Goal: Task Accomplishment & Management: Manage account settings

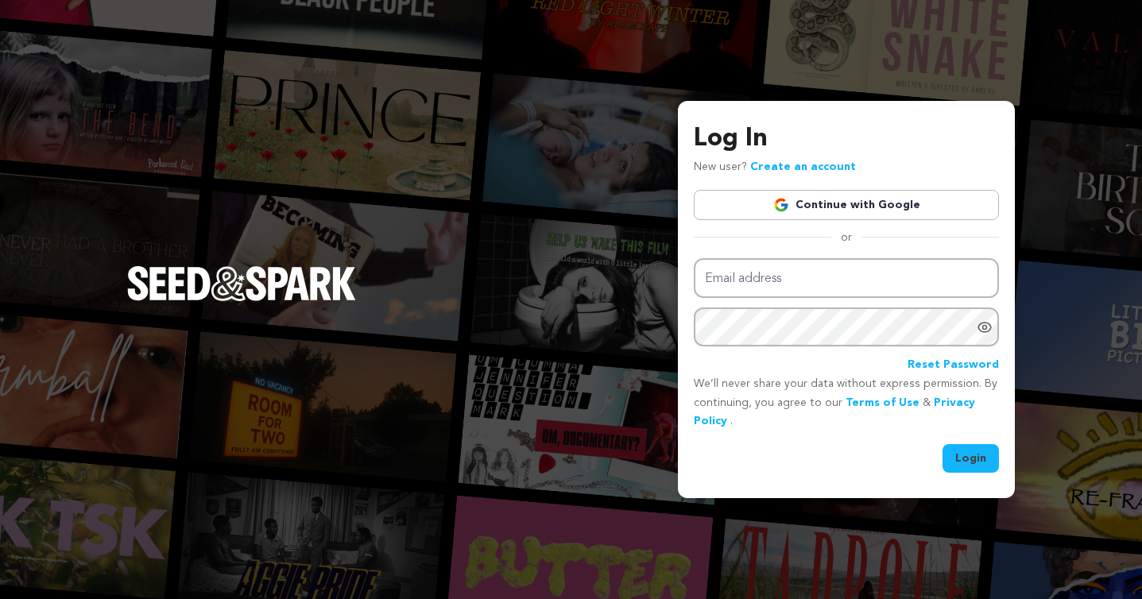
type input "gabylsantanna@gmail.com"
click at [976, 452] on button "Login" at bounding box center [971, 458] width 56 height 29
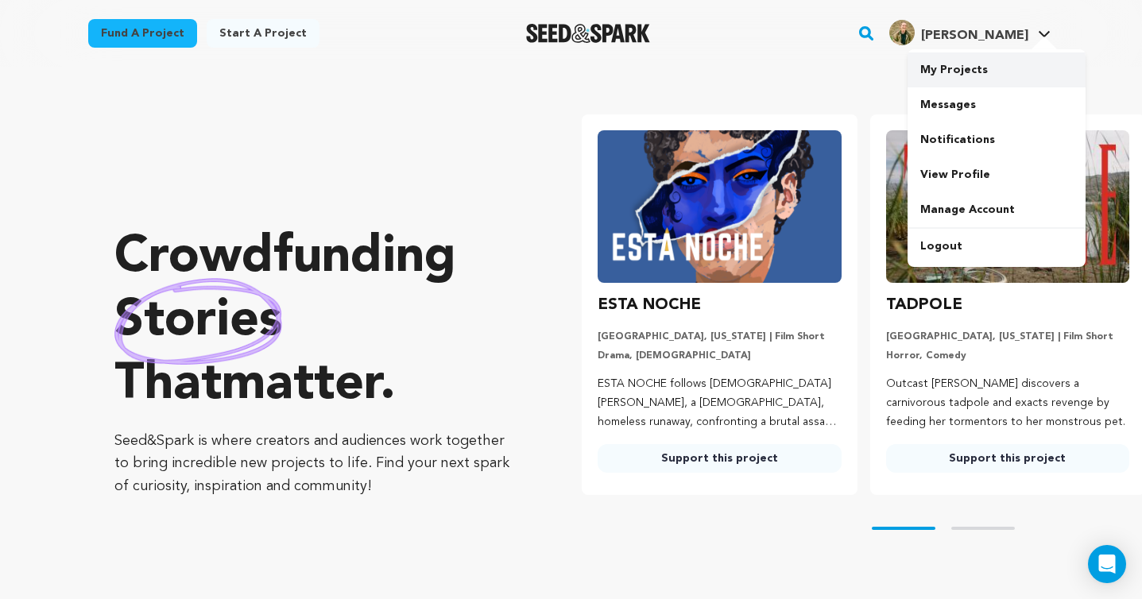
click at [950, 72] on link "My Projects" at bounding box center [997, 69] width 178 height 35
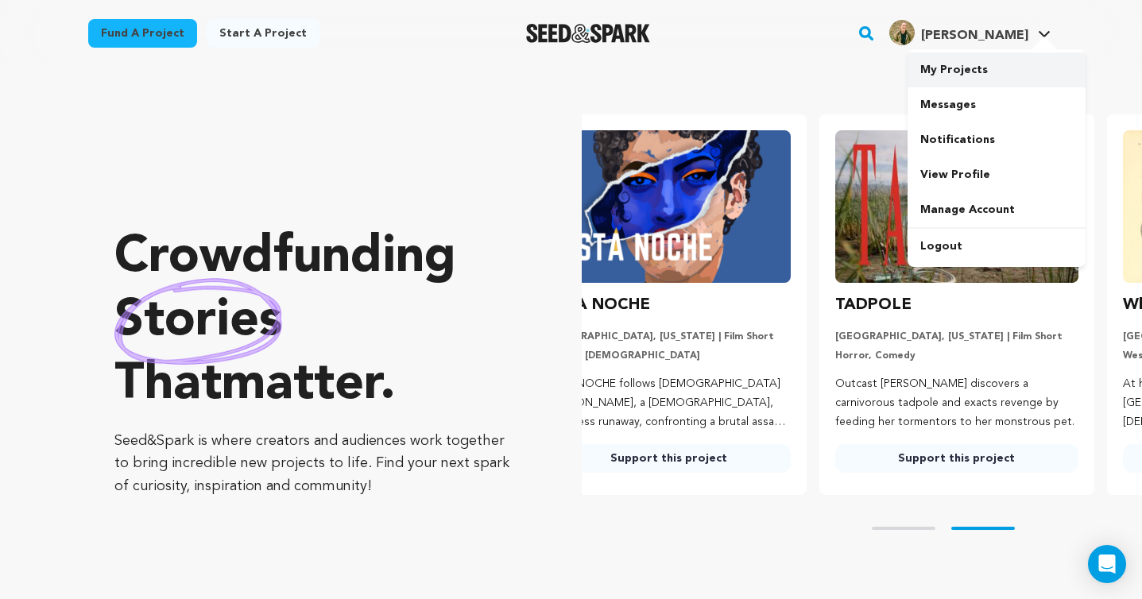
scroll to position [0, 217]
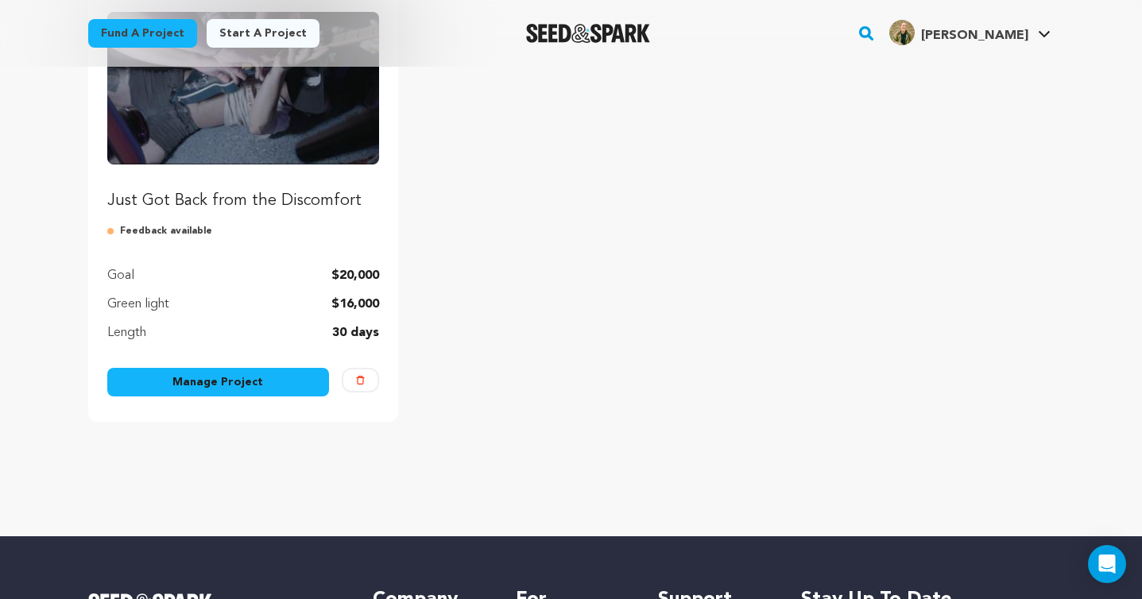
scroll to position [246, 0]
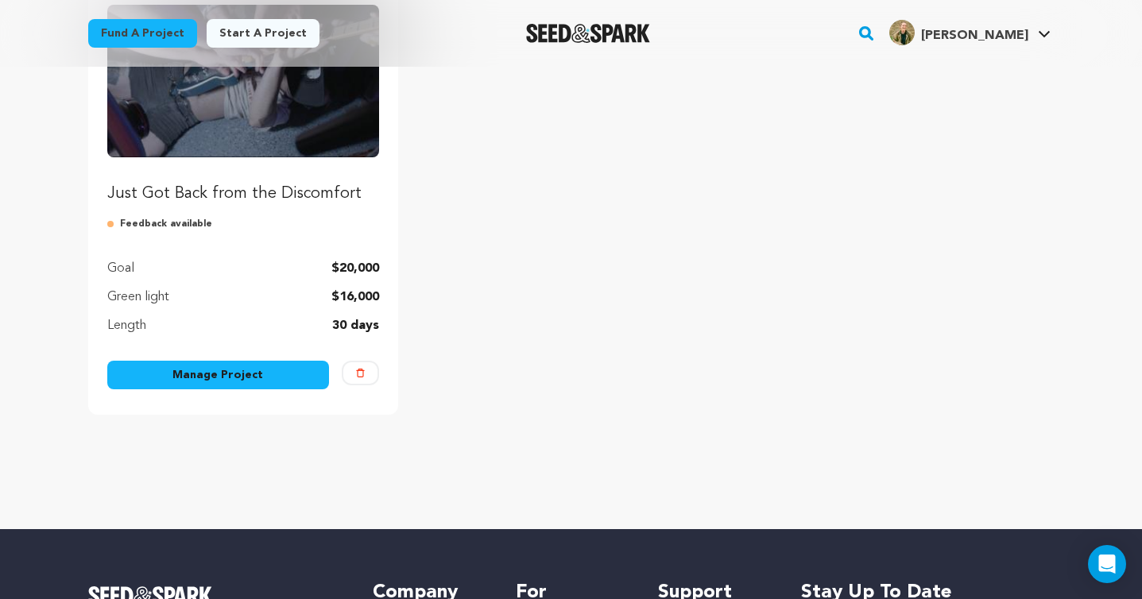
click at [232, 380] on link "Manage Project" at bounding box center [218, 375] width 223 height 29
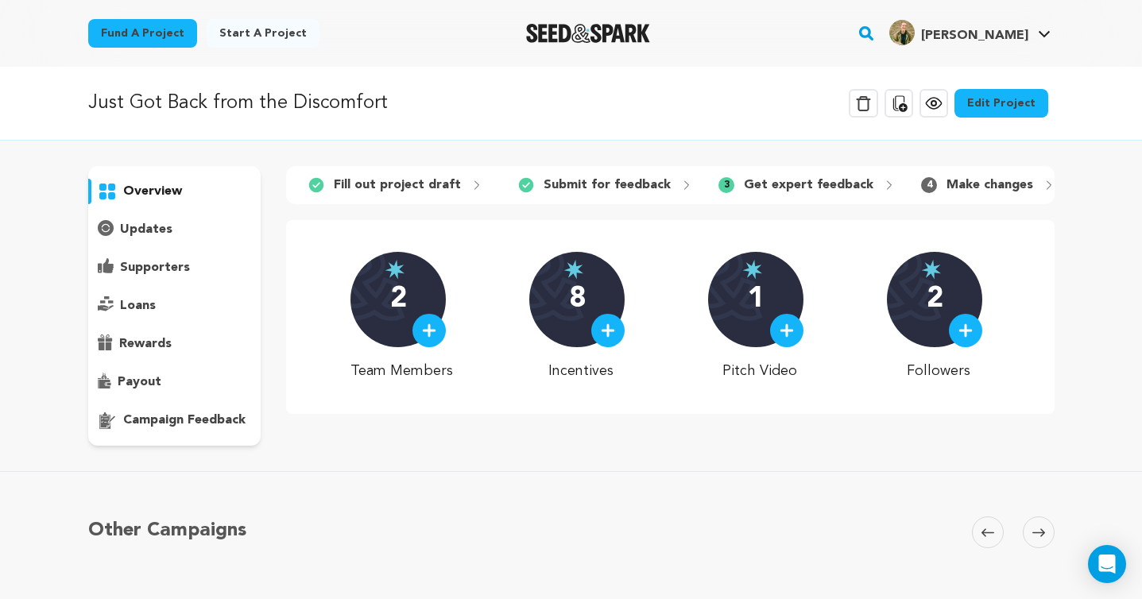
scroll to position [16, 0]
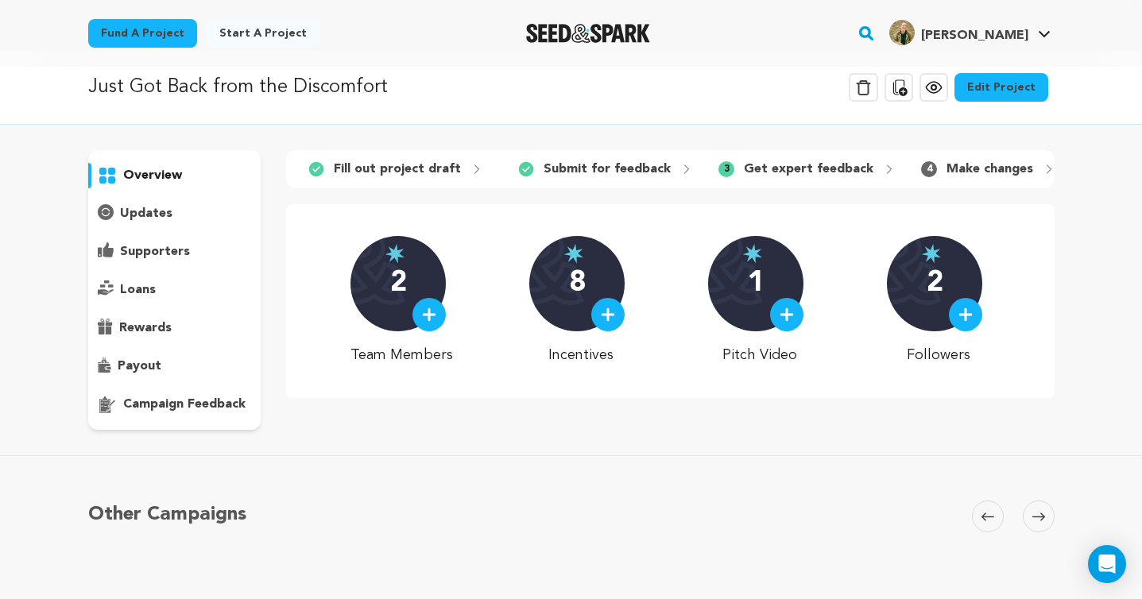
click at [1001, 91] on link "Edit Project" at bounding box center [1002, 87] width 94 height 29
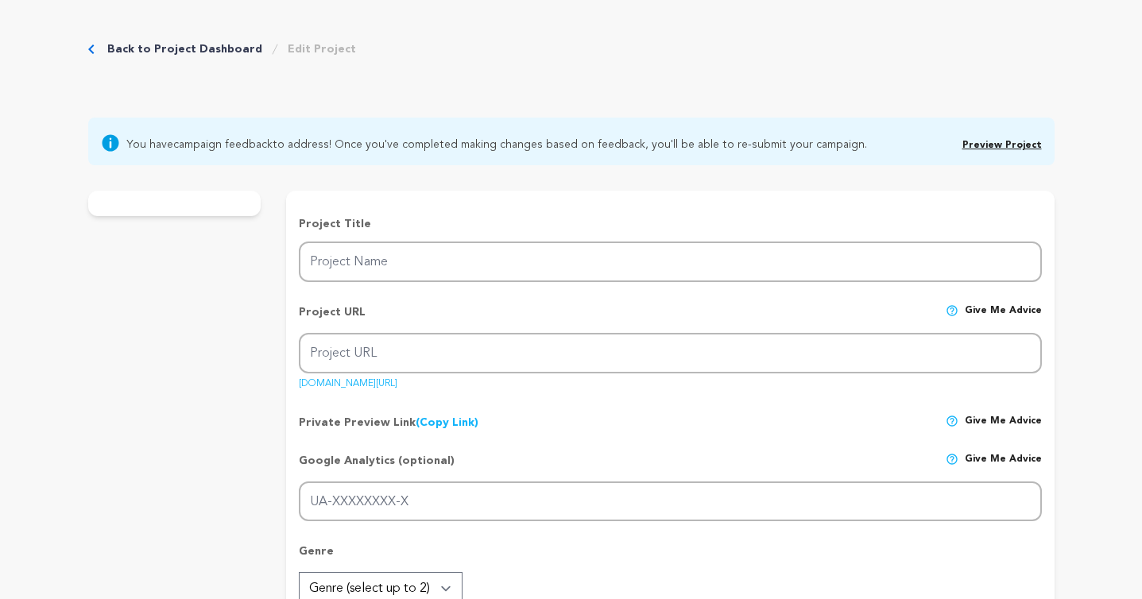
type input "Just Got Back from the Discomfort"
type input "just-got-back"
type input "A documentary following the community of bands, fans, and spaces that surround …"
type textarea "Through a series of interlocking vignettes, we are immersed in the tightknit co…"
type textarea "We aim to highlight a healthy and joyful community that provides young people s…"
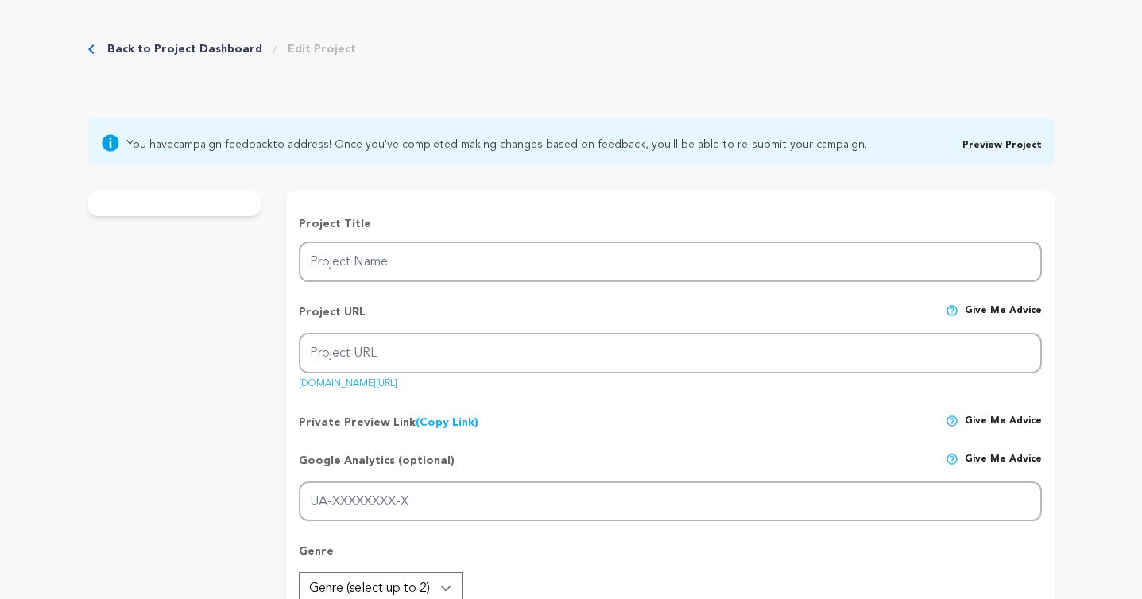
type textarea "UnionDocs Early Production Lab 2025 Woodward Residency Spring Guest Resident 20…"
radio input "true"
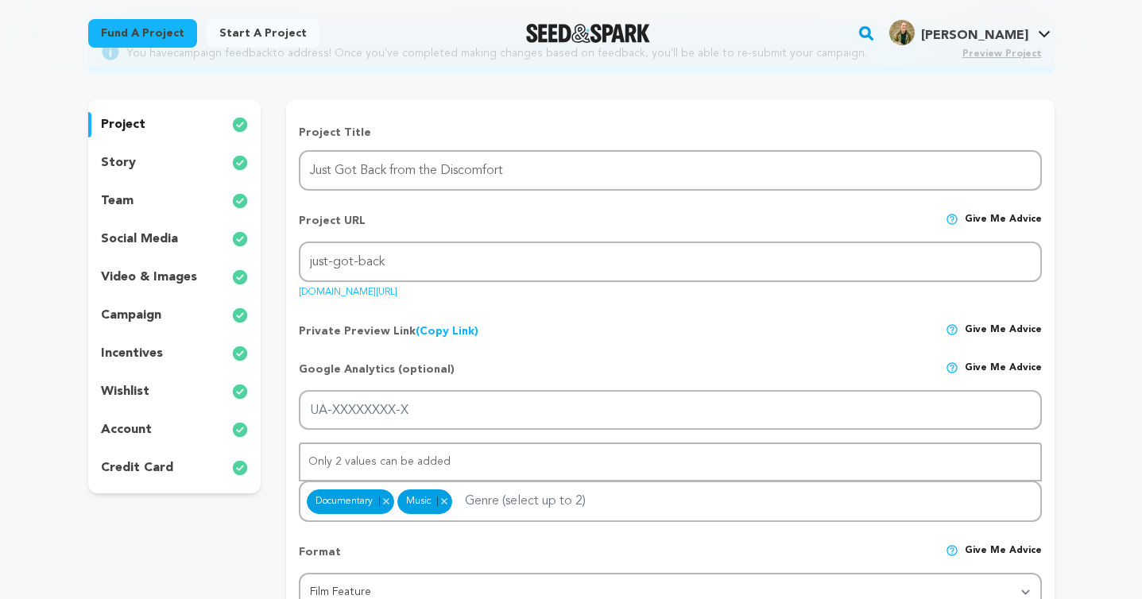
scroll to position [180, 0]
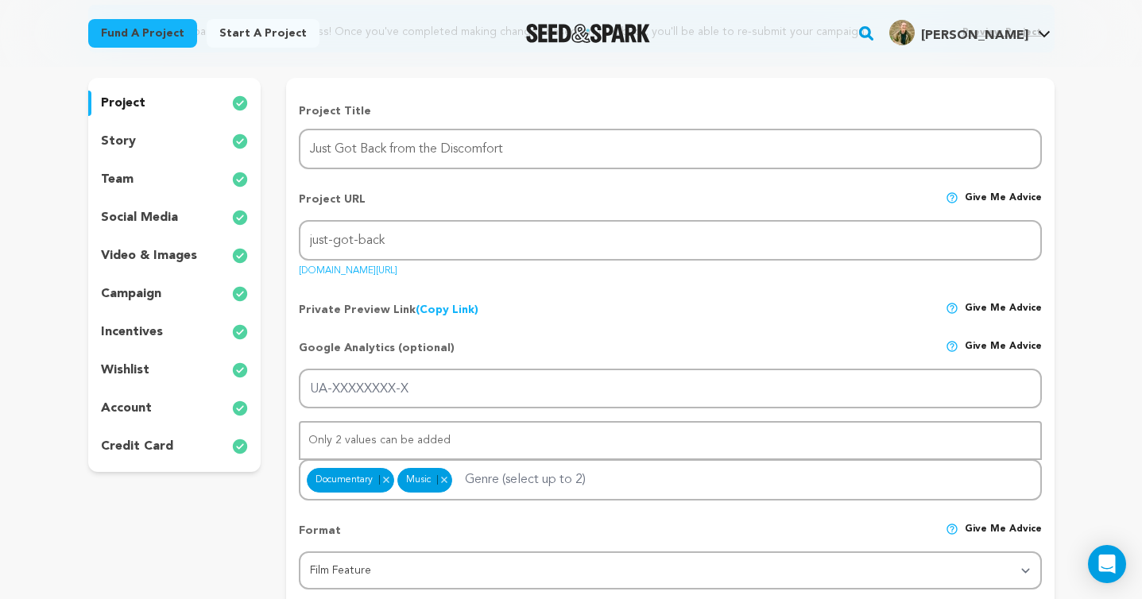
click at [145, 183] on div "team" at bounding box center [174, 179] width 173 height 25
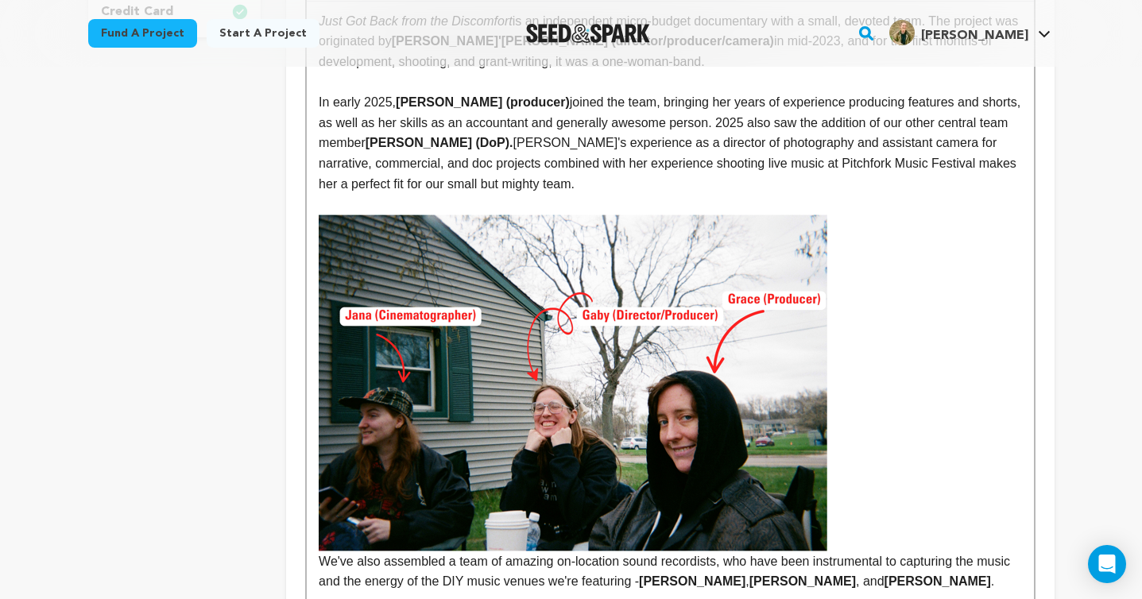
scroll to position [638, 0]
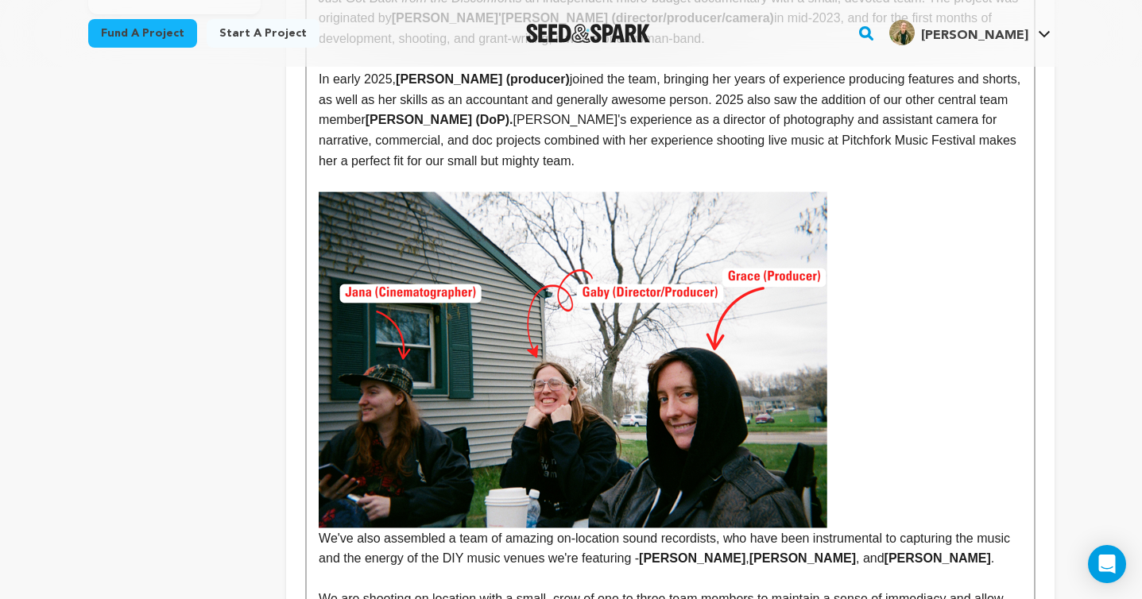
click at [584, 357] on img at bounding box center [573, 360] width 509 height 337
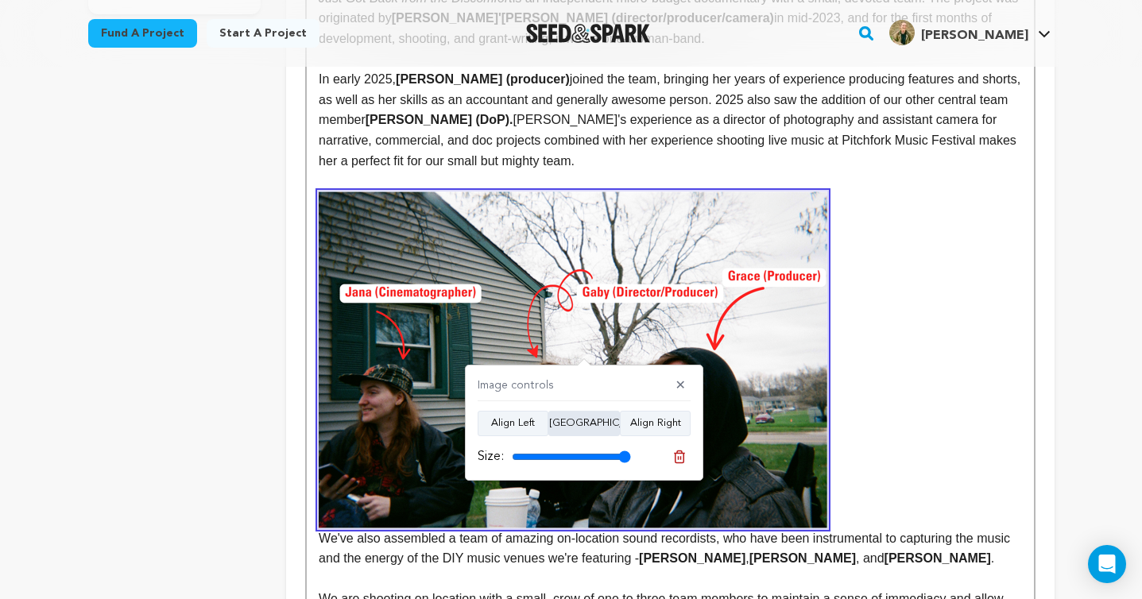
click at [584, 425] on button "Align Center" at bounding box center [585, 423] width 72 height 25
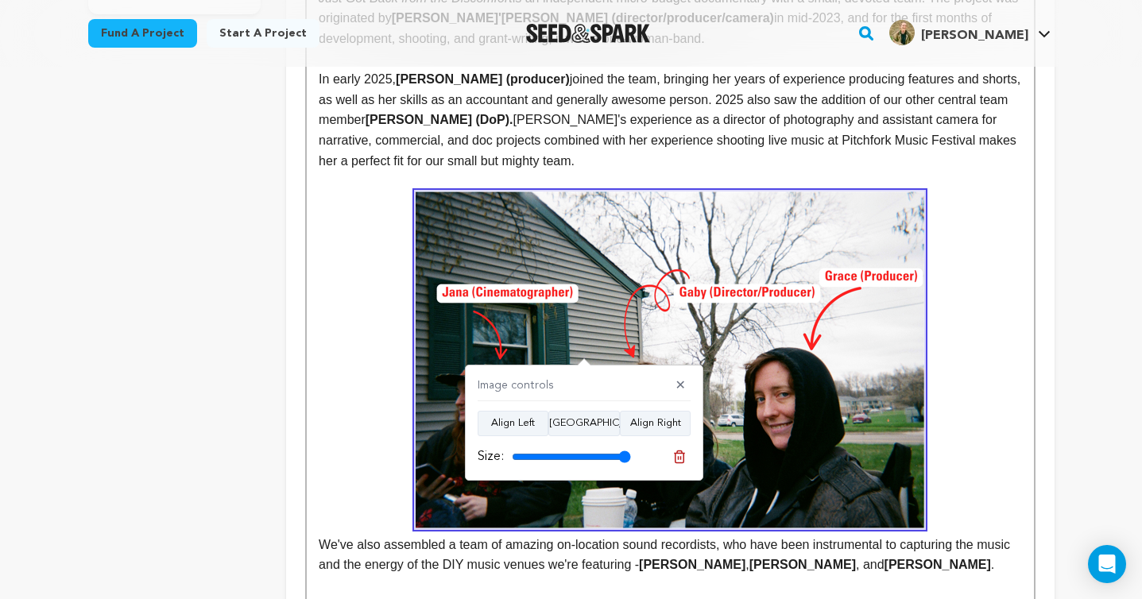
click at [326, 536] on p "We've also assembled a team of amazing on-location sound recordists, who have b…" at bounding box center [670, 384] width 703 height 384
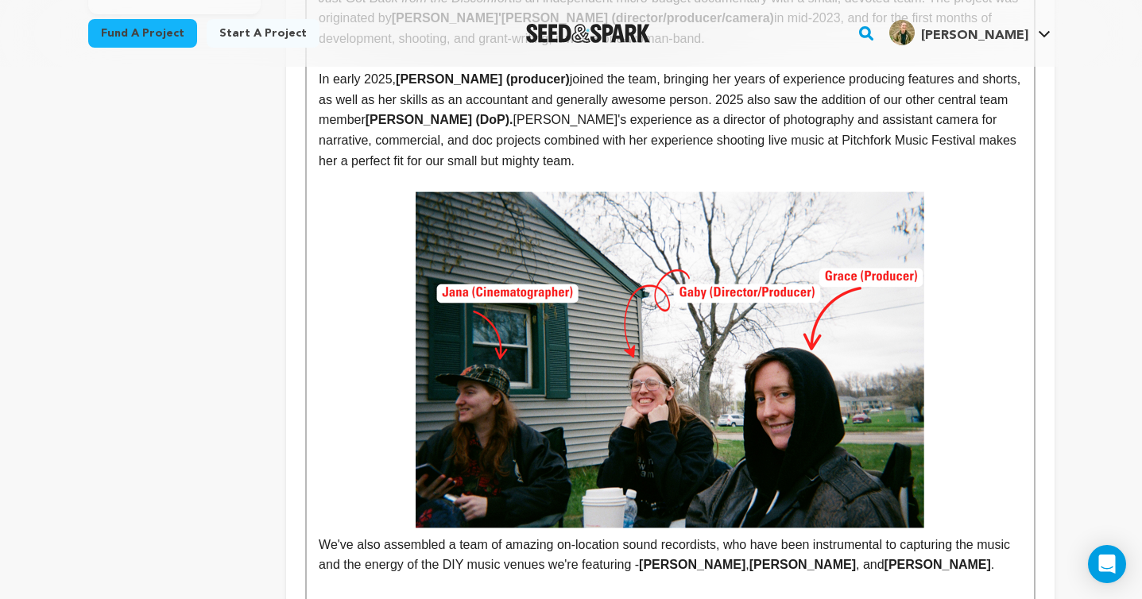
click at [320, 543] on p "We've also assembled a team of amazing on-location sound recordists, who have b…" at bounding box center [670, 384] width 703 height 384
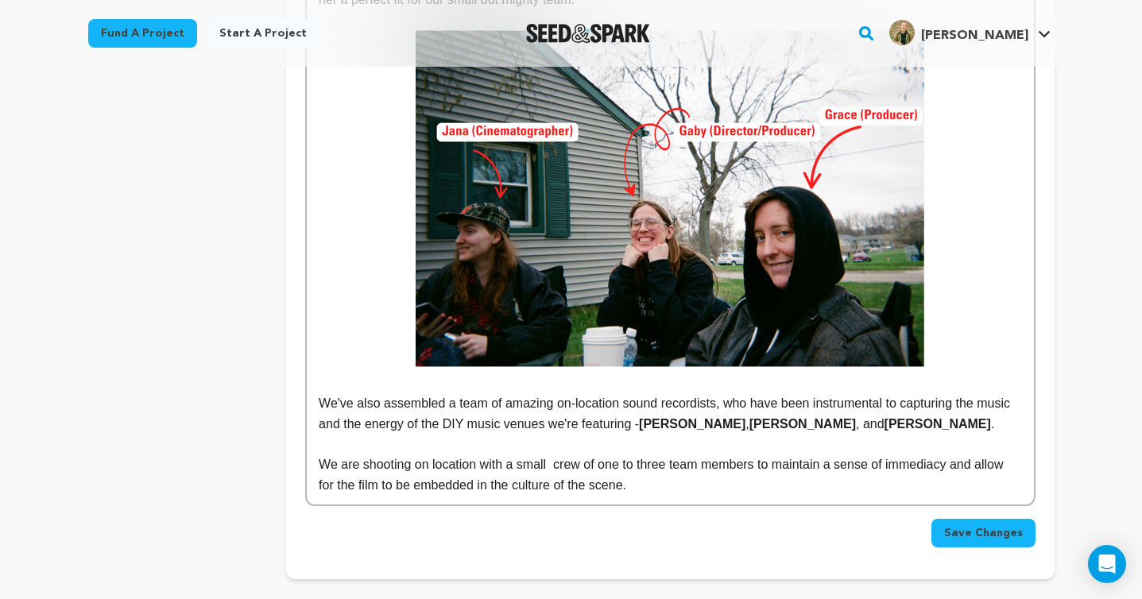
scroll to position [805, 0]
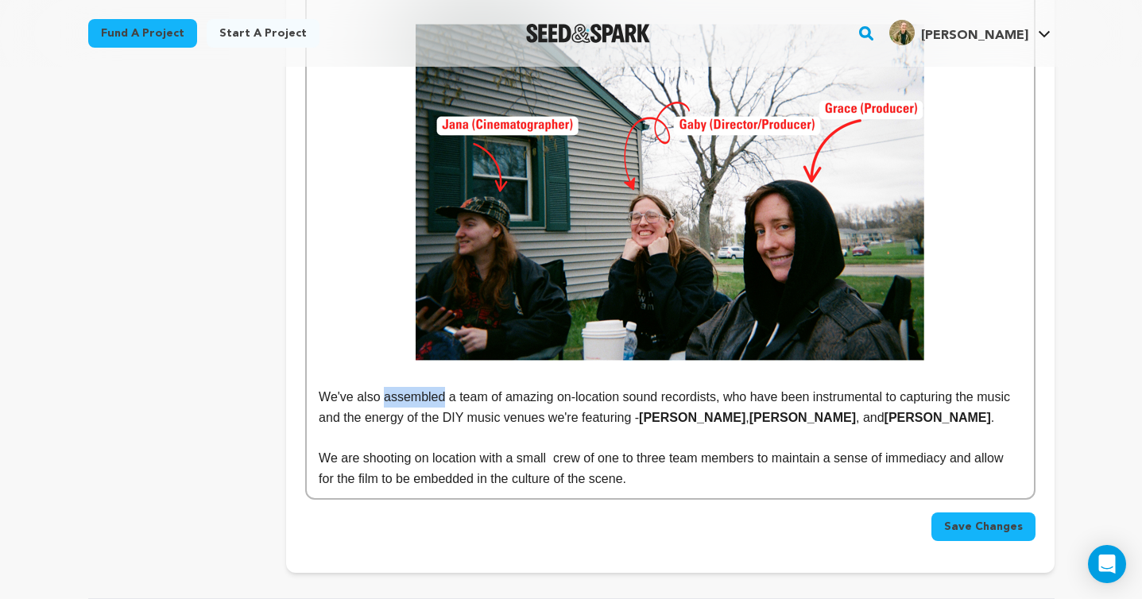
drag, startPoint x: 445, startPoint y: 398, endPoint x: 386, endPoint y: 398, distance: 59.6
click at [386, 398] on p "We've also assembled a team of amazing on-location sound recordists, who have b…" at bounding box center [670, 407] width 703 height 41
click at [776, 458] on p "We are shooting on location with a small crew of one to three team members to m…" at bounding box center [670, 468] width 703 height 41
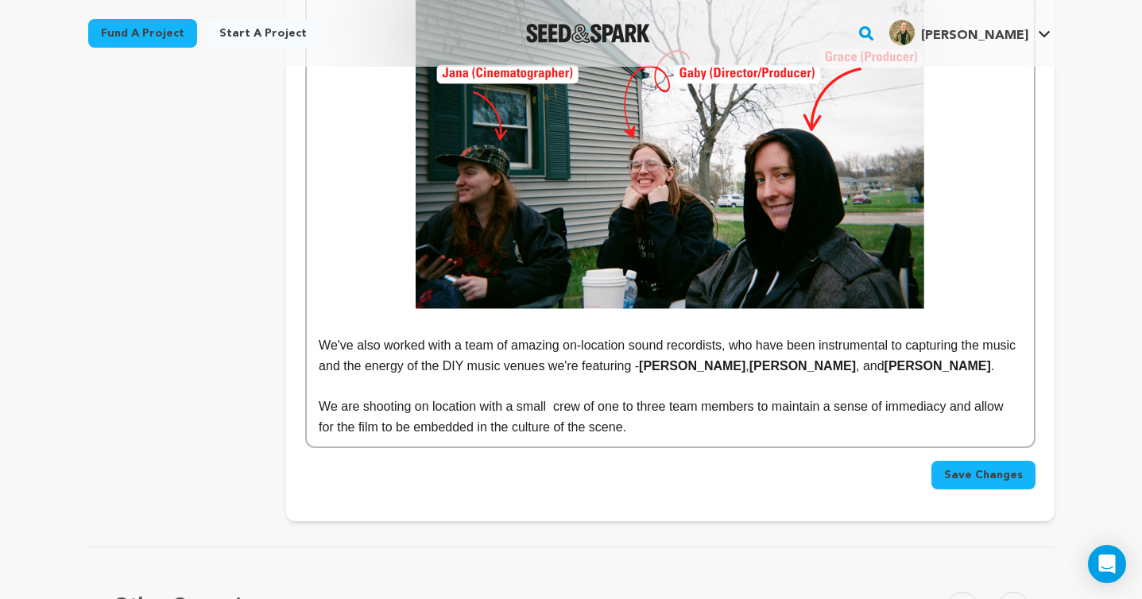
scroll to position [863, 0]
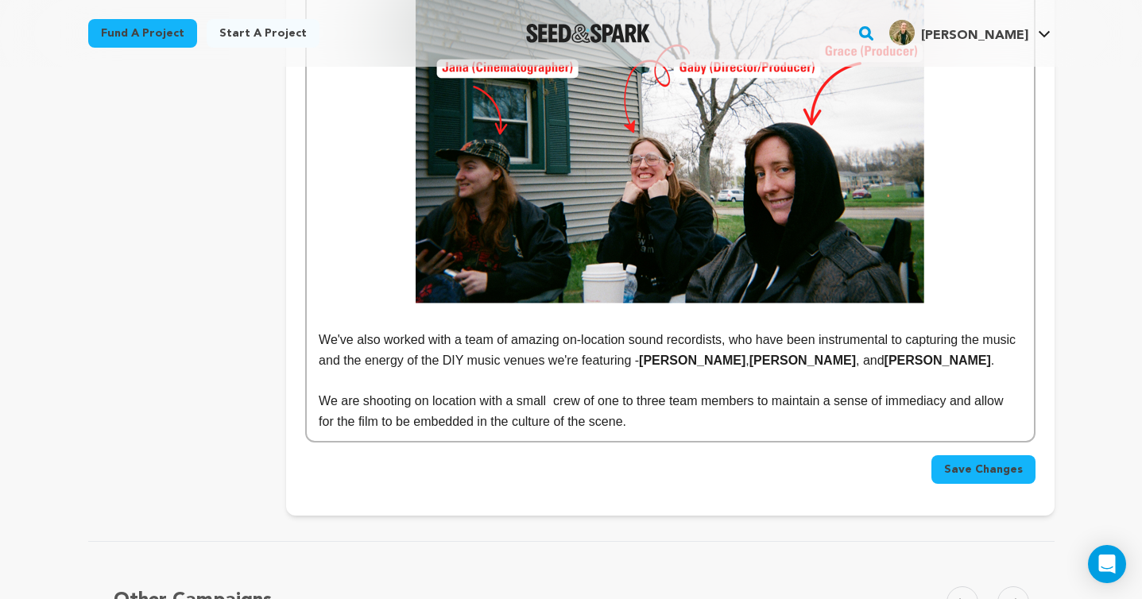
click at [555, 400] on p "We are shooting on location with a small crew of one to three team members to m…" at bounding box center [670, 411] width 703 height 41
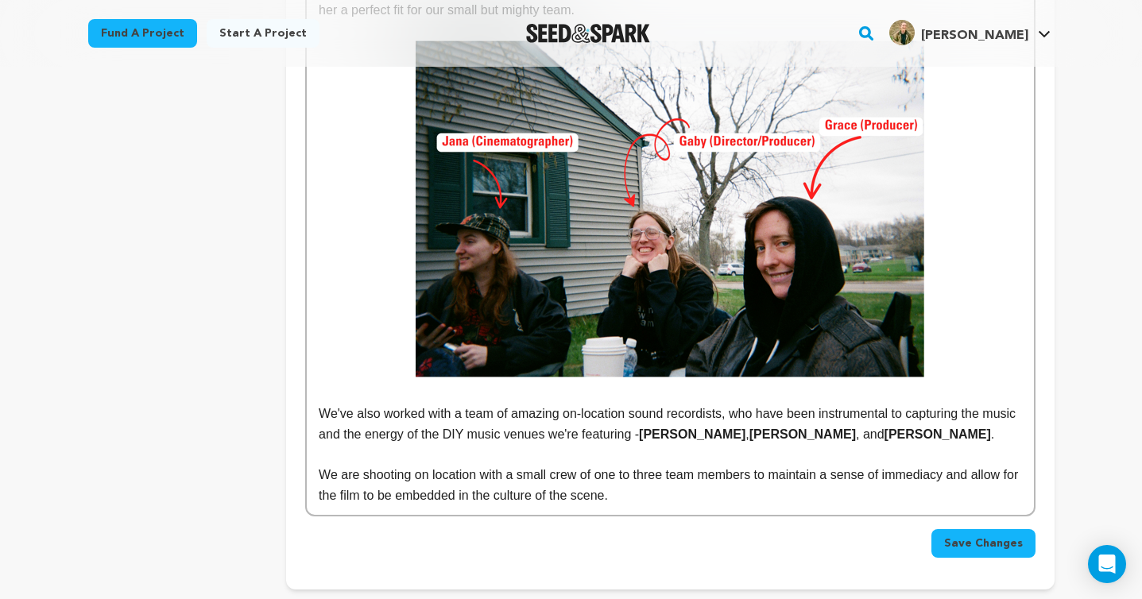
scroll to position [790, 0]
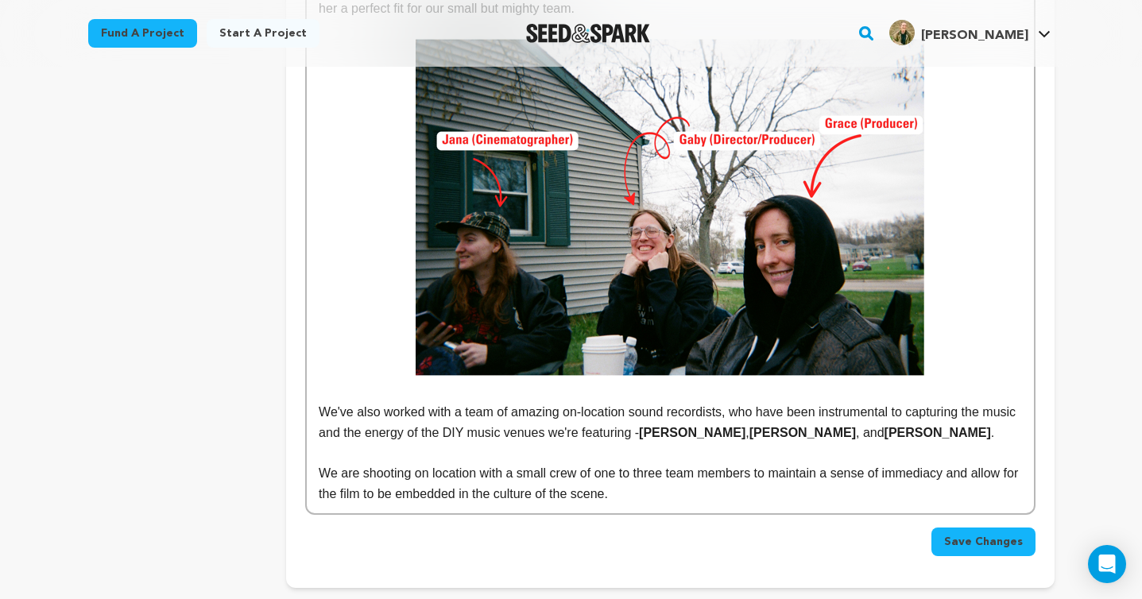
click at [983, 546] on span "Save Changes" at bounding box center [984, 542] width 79 height 16
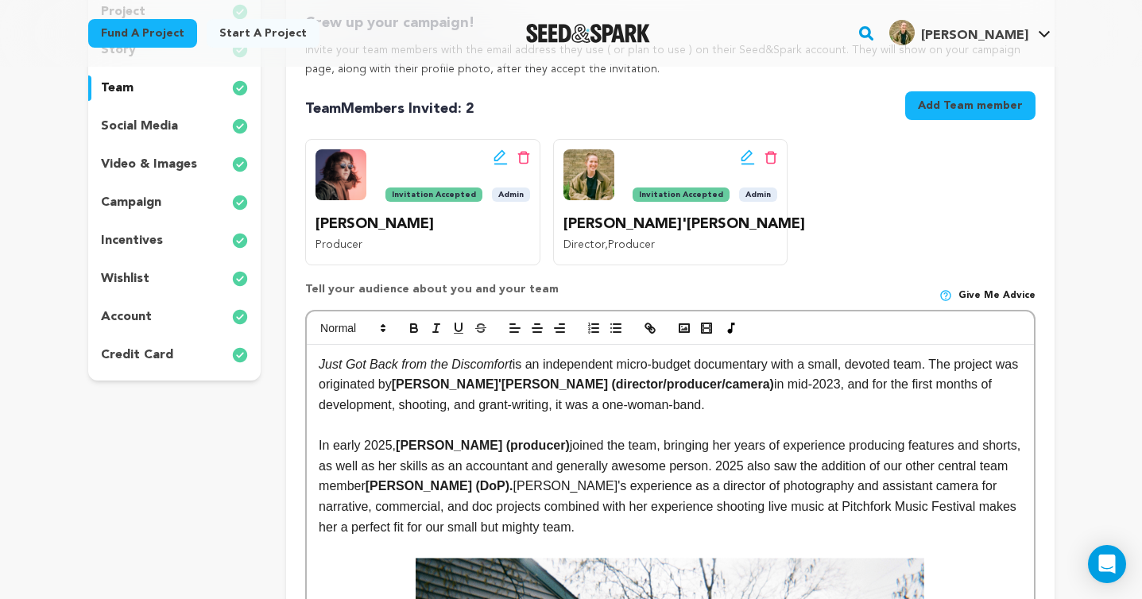
scroll to position [0, 0]
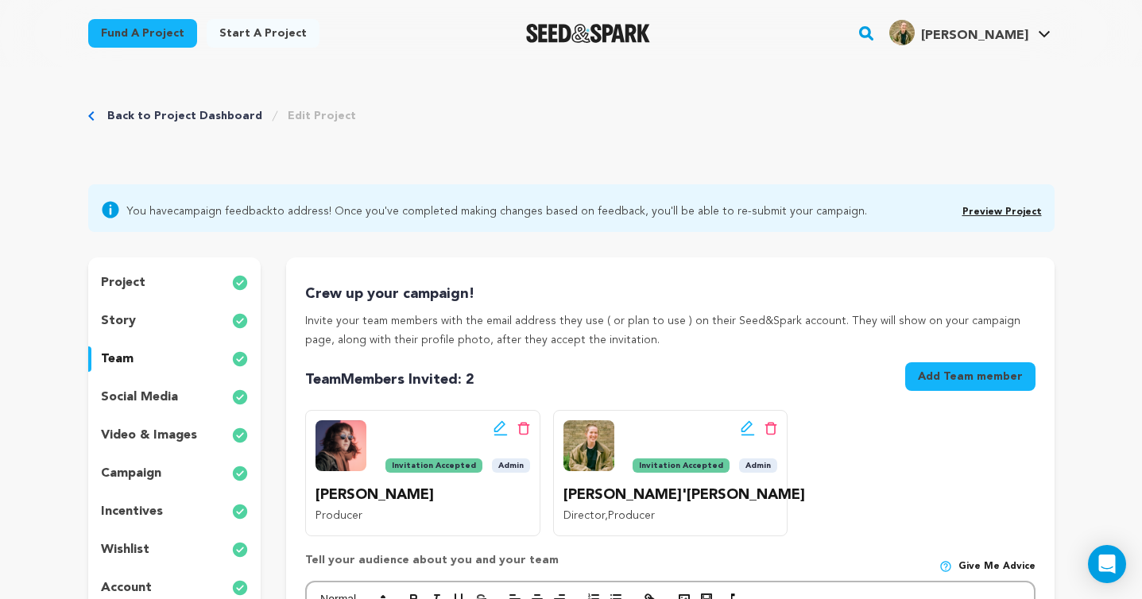
click at [130, 320] on p "story" at bounding box center [118, 321] width 35 height 19
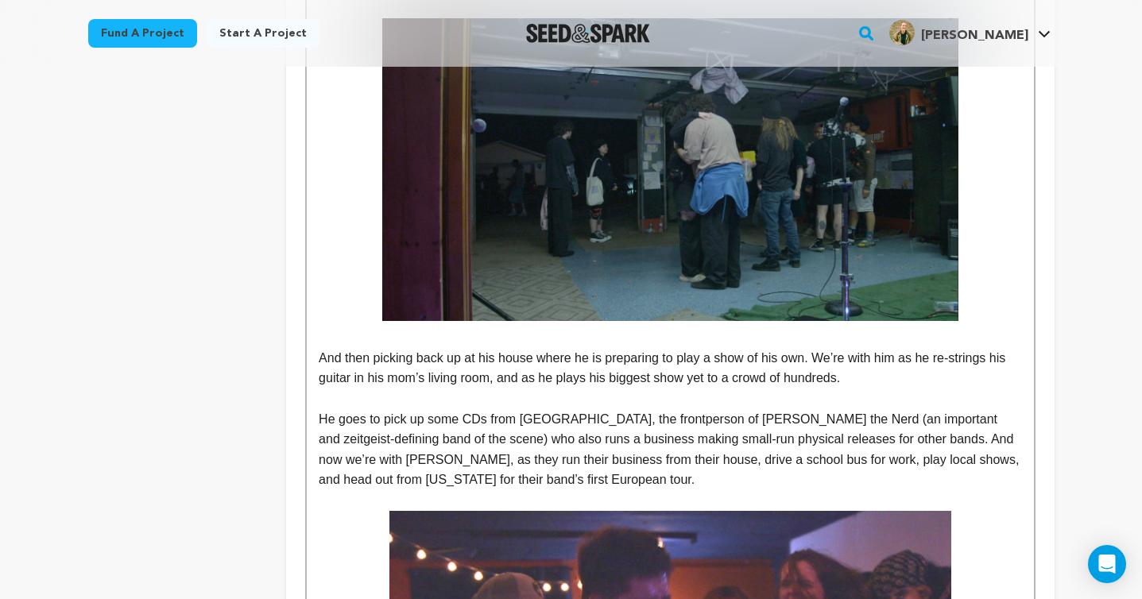
scroll to position [1202, 0]
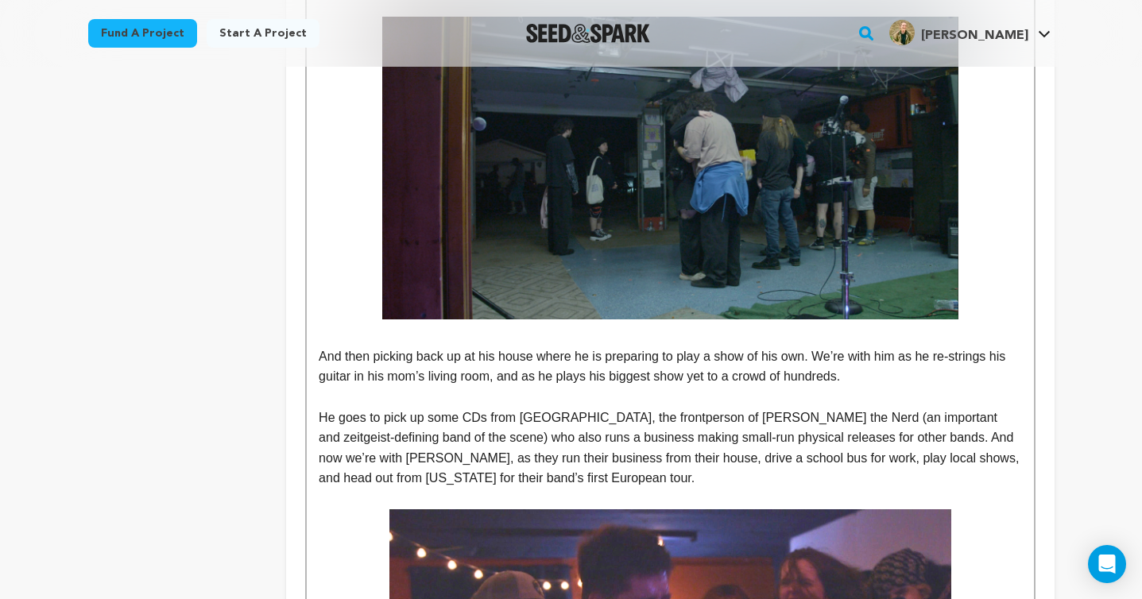
drag, startPoint x: 851, startPoint y: 376, endPoint x: 591, endPoint y: 378, distance: 260.8
click at [591, 378] on p "And then picking back up at his house where he is preparing to play a show of h…" at bounding box center [670, 367] width 703 height 41
drag, startPoint x: 822, startPoint y: 374, endPoint x: 594, endPoint y: 374, distance: 228.2
click at [594, 374] on p "And then picking back up at his house where he is preparing to play a show of h…" at bounding box center [670, 367] width 703 height 41
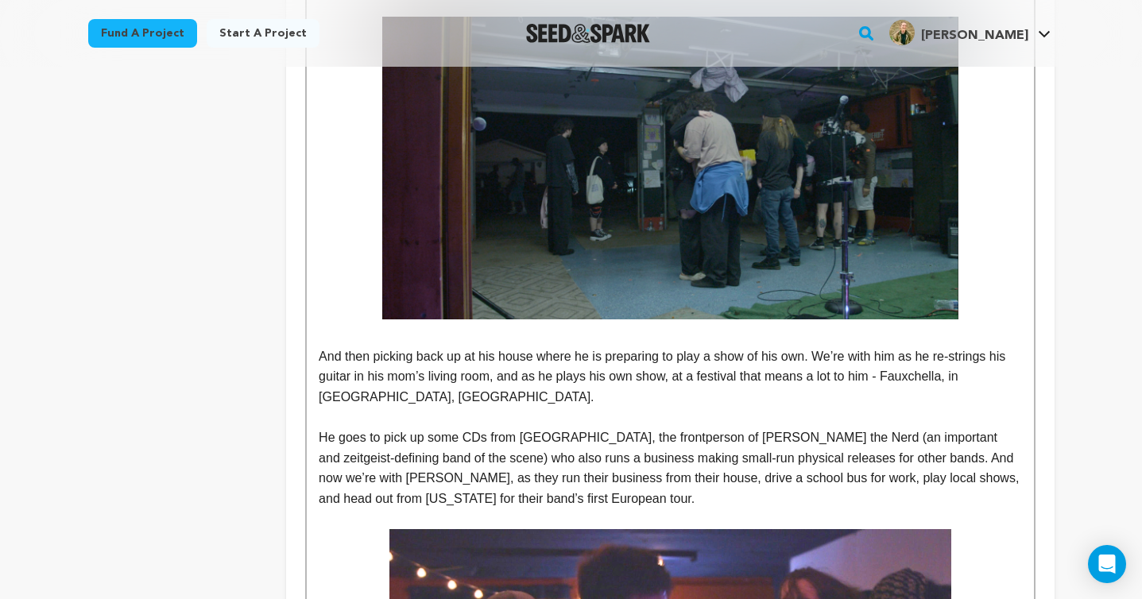
click at [333, 439] on p "He goes to pick up some CDs from Madison, the frontperson of Ogbert the Nerd (a…" at bounding box center [670, 468] width 703 height 81
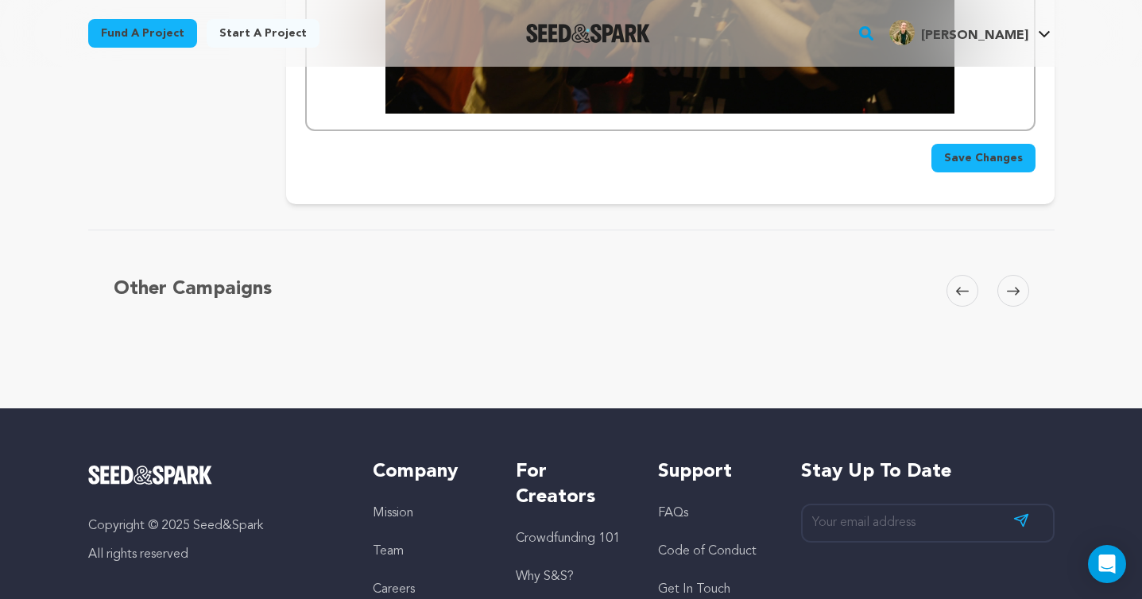
scroll to position [2601, 0]
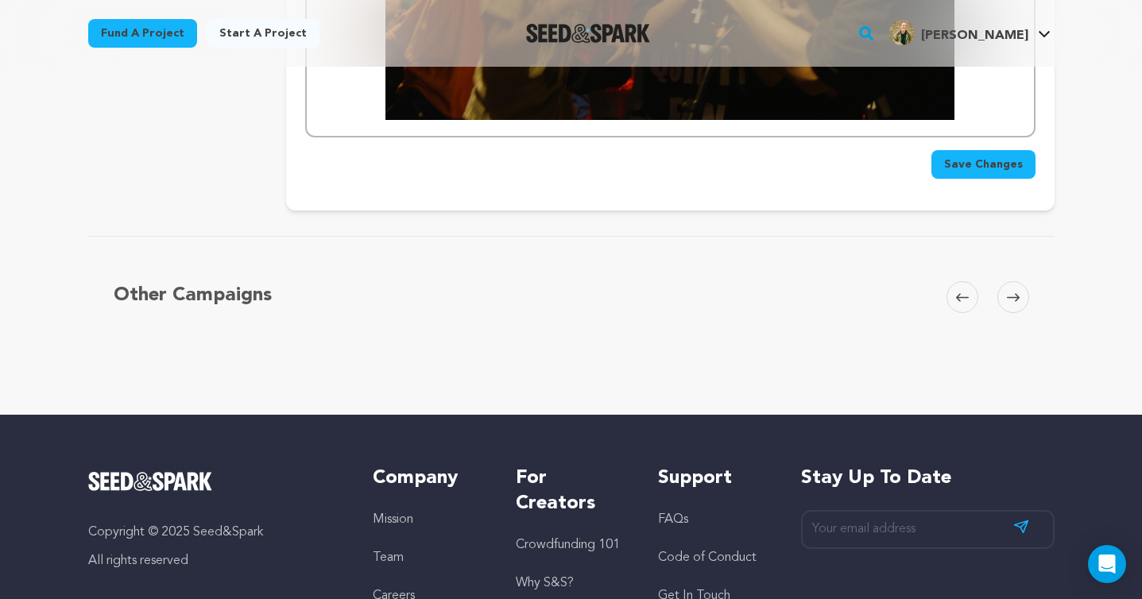
click at [984, 158] on span "Save Changes" at bounding box center [984, 165] width 79 height 16
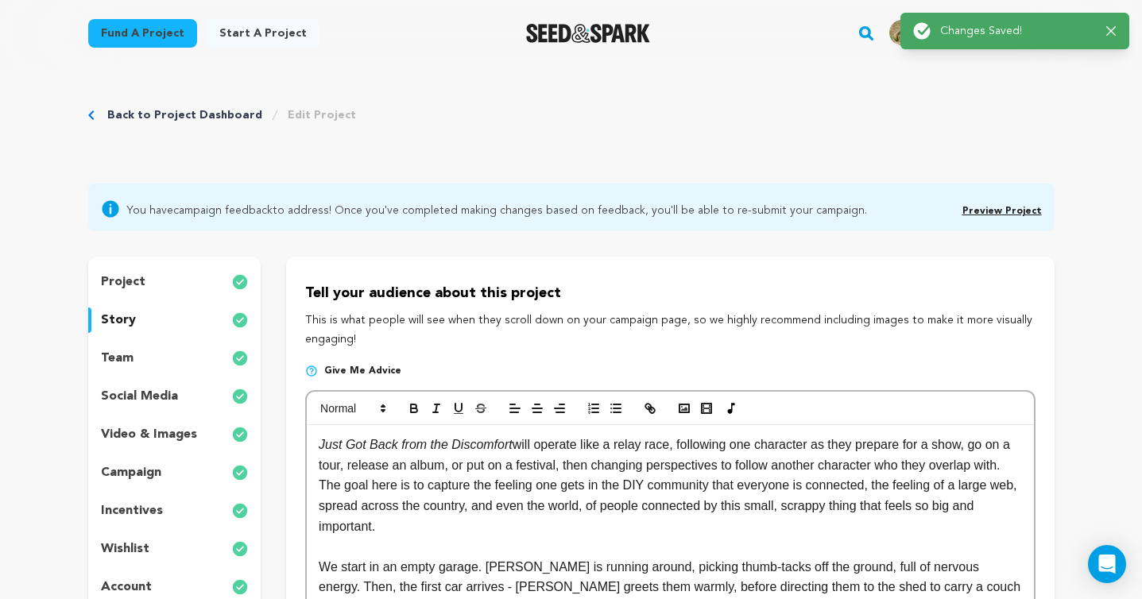
scroll to position [0, 0]
click at [112, 359] on p "team" at bounding box center [117, 359] width 33 height 19
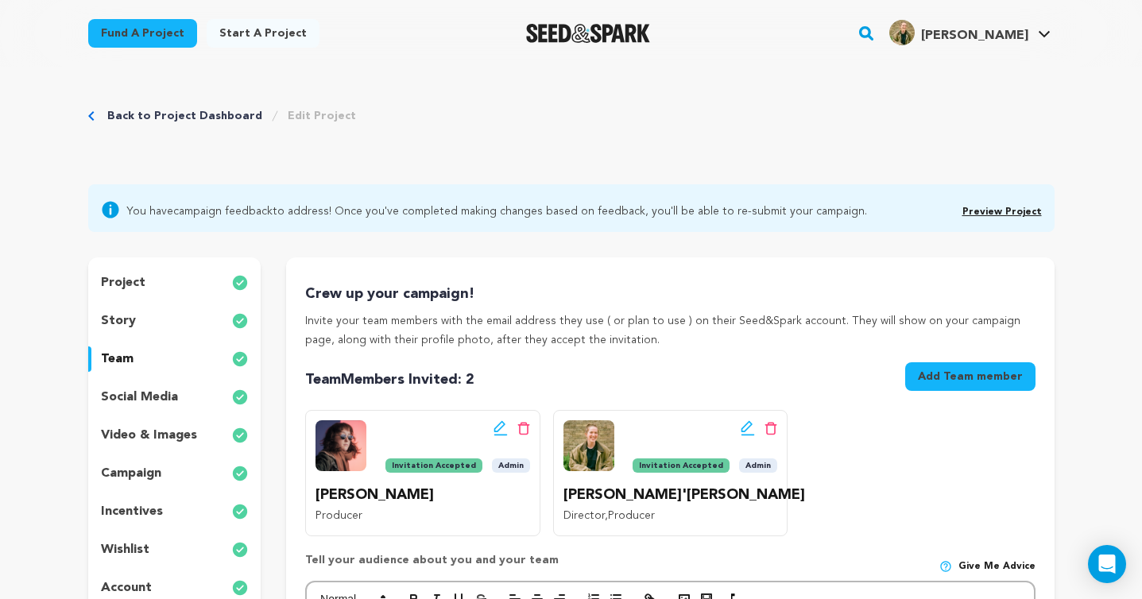
click at [139, 284] on p "project" at bounding box center [123, 282] width 45 height 19
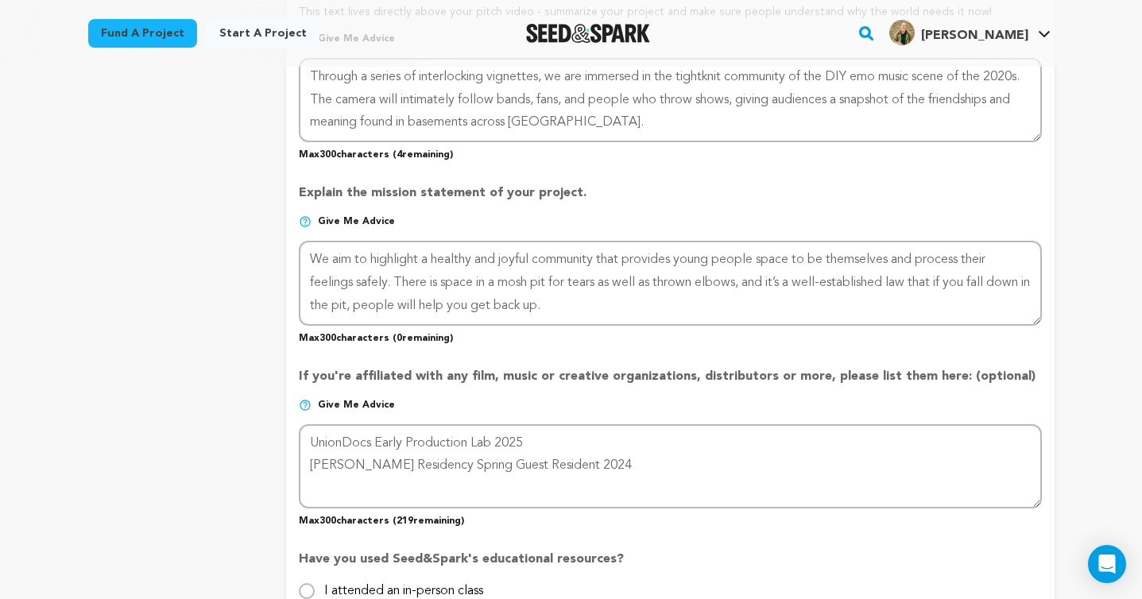
scroll to position [995, 0]
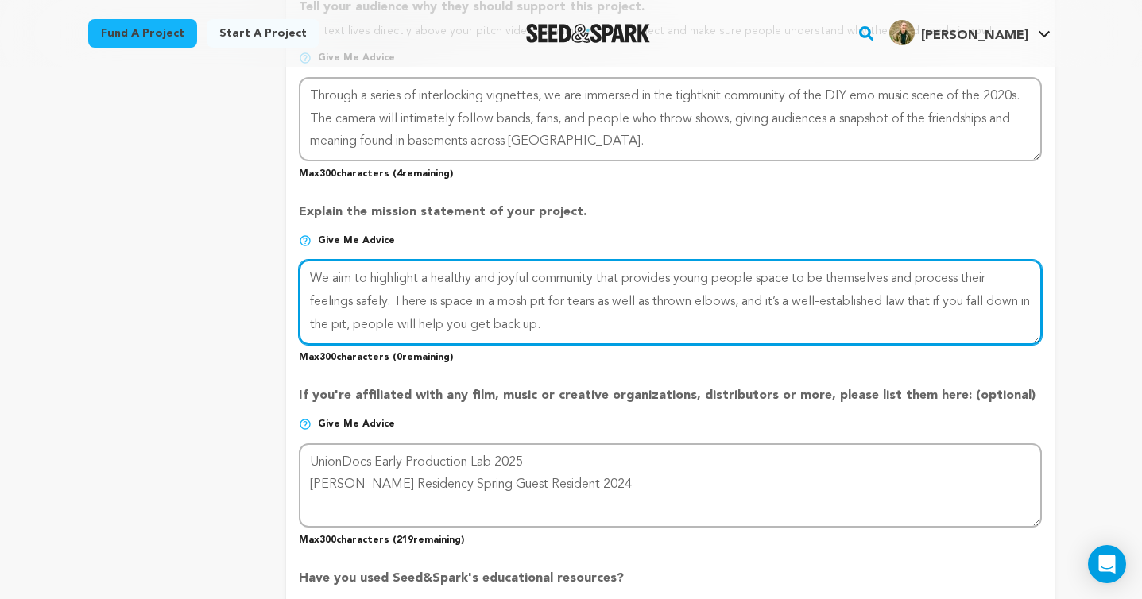
click at [309, 274] on textarea at bounding box center [670, 302] width 743 height 84
drag, startPoint x: 598, startPoint y: 320, endPoint x: 282, endPoint y: 260, distance: 321.2
click at [282, 260] on div "project story team social media video & images campaign incentives wishlist" at bounding box center [571, 105] width 967 height 1685
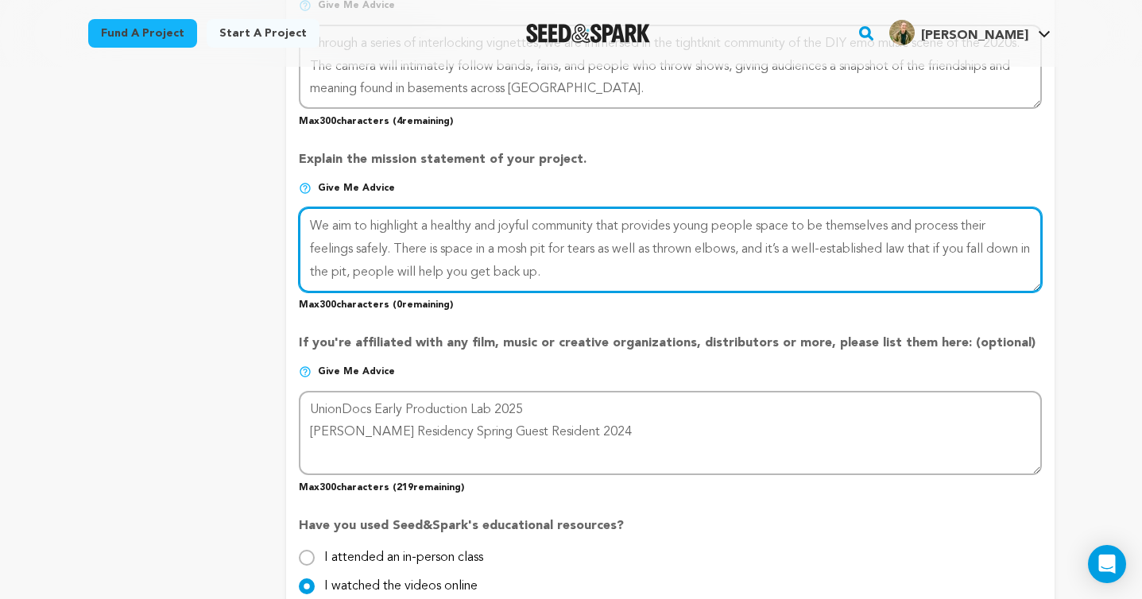
scroll to position [1051, 0]
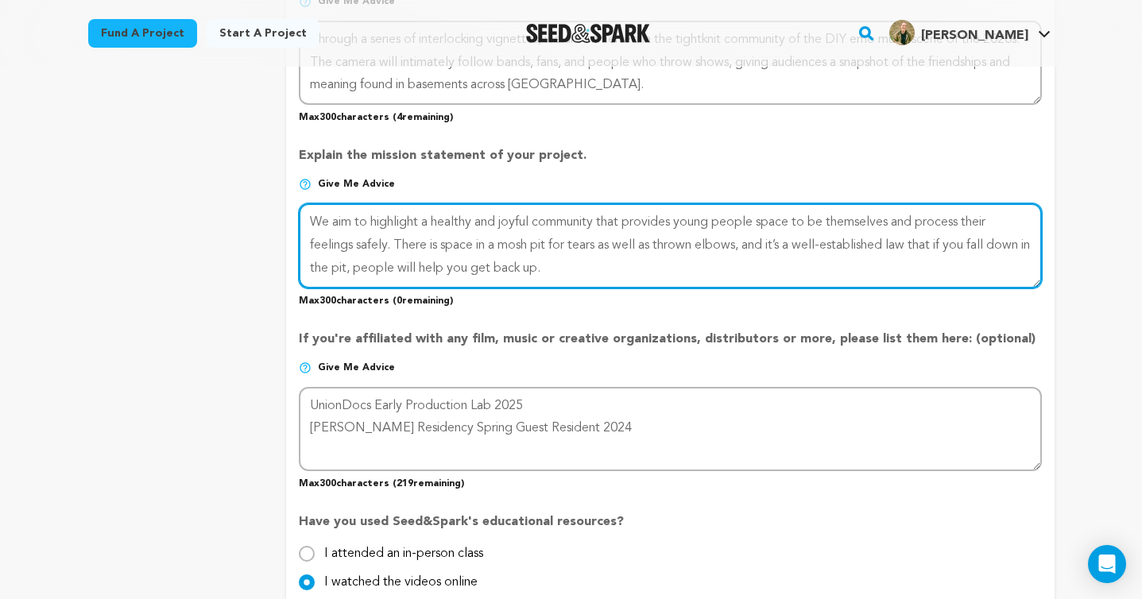
click at [622, 285] on textarea at bounding box center [670, 246] width 743 height 84
click at [611, 267] on textarea at bounding box center [670, 246] width 743 height 84
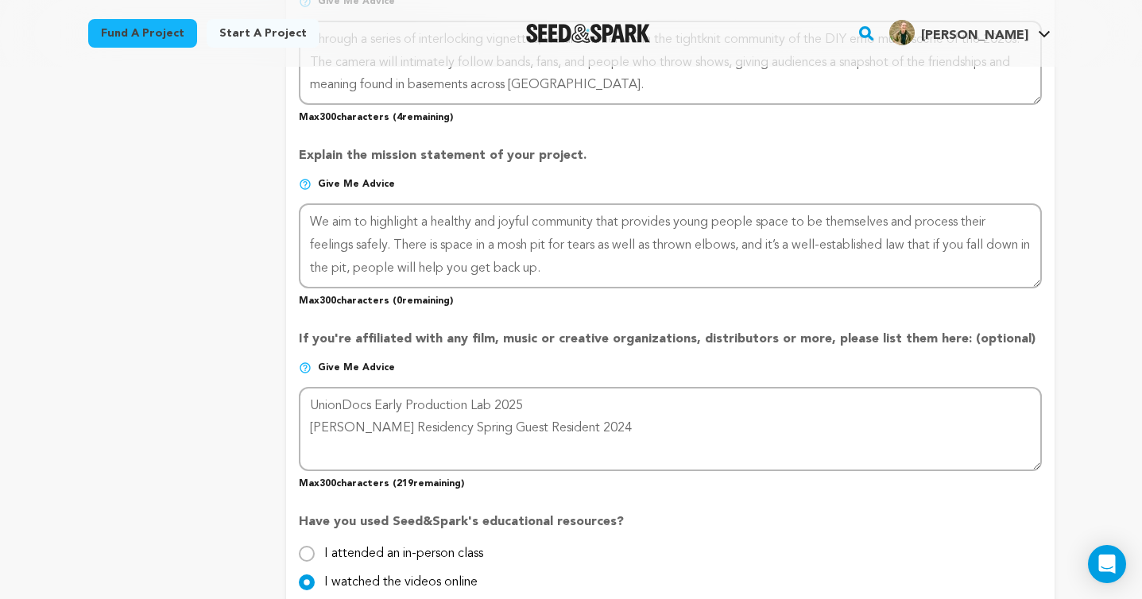
click at [308, 184] on img at bounding box center [305, 184] width 13 height 13
click at [301, 184] on img at bounding box center [305, 184] width 13 height 13
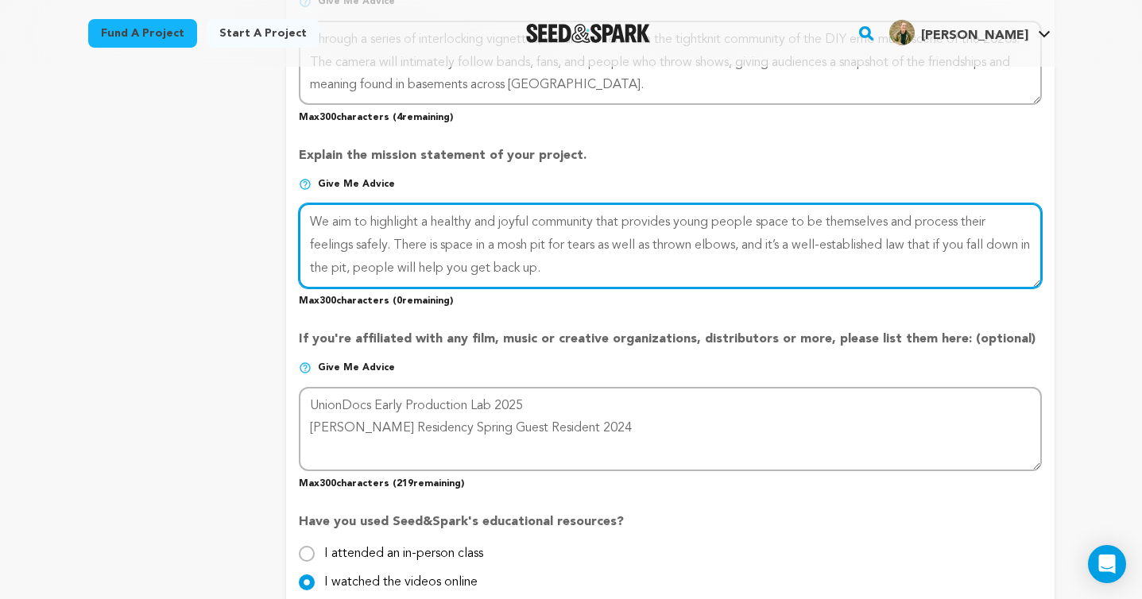
drag, startPoint x: 617, startPoint y: 277, endPoint x: 336, endPoint y: 229, distance: 284.7
click at [336, 229] on textarea at bounding box center [670, 246] width 743 height 84
paste textarea "DIY emo spaces are built by and for young people, and provide passionate, joyfu…"
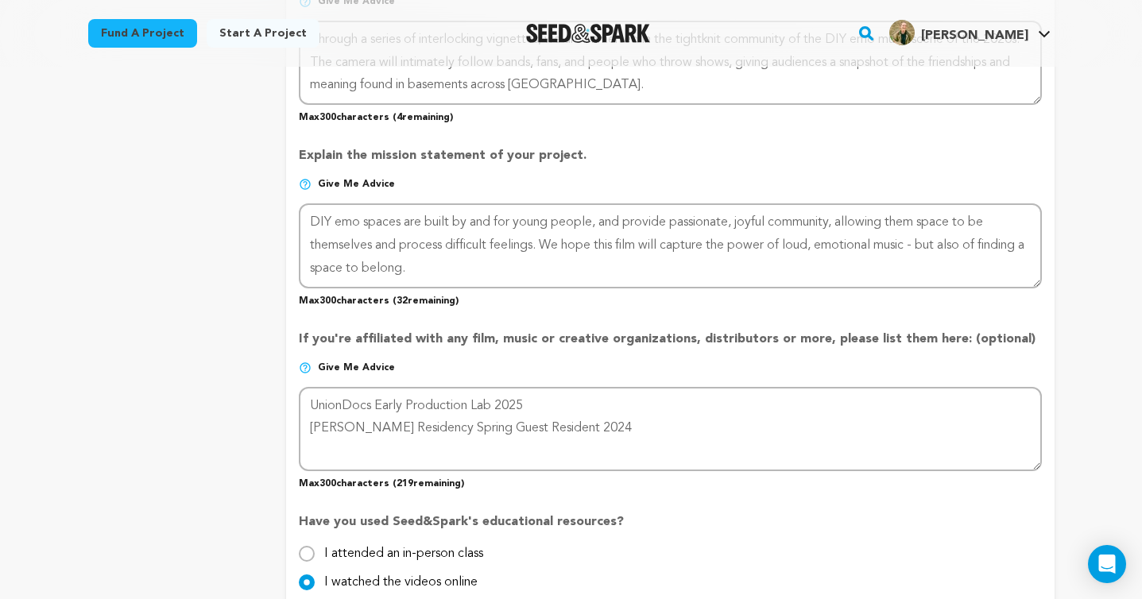
click at [538, 305] on p "Max 300 characters ( 32 remaining)" at bounding box center [670, 298] width 743 height 19
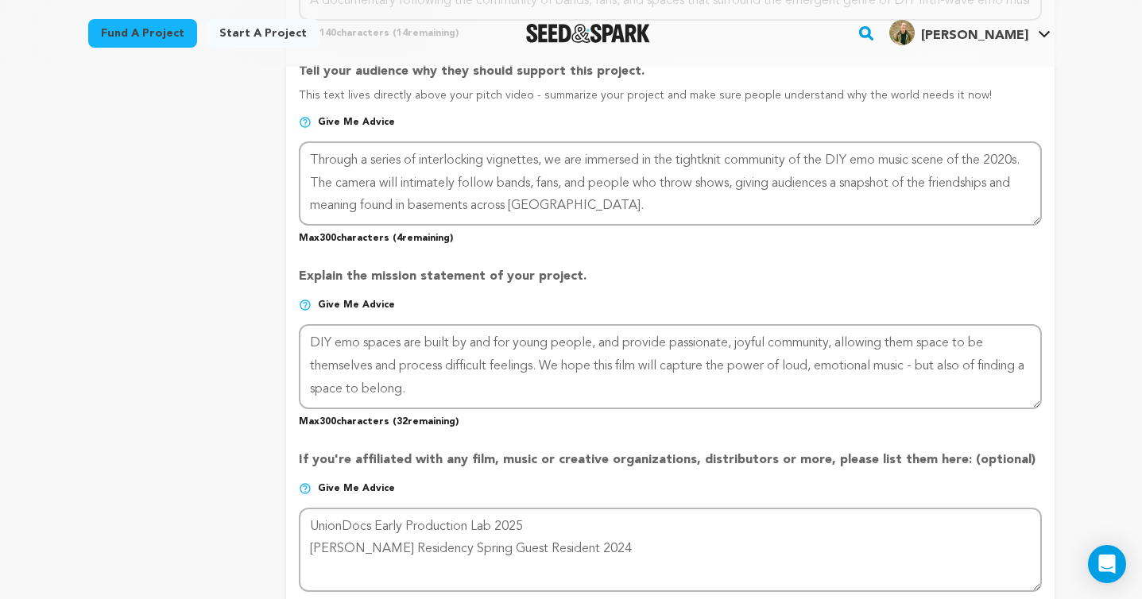
scroll to position [929, 0]
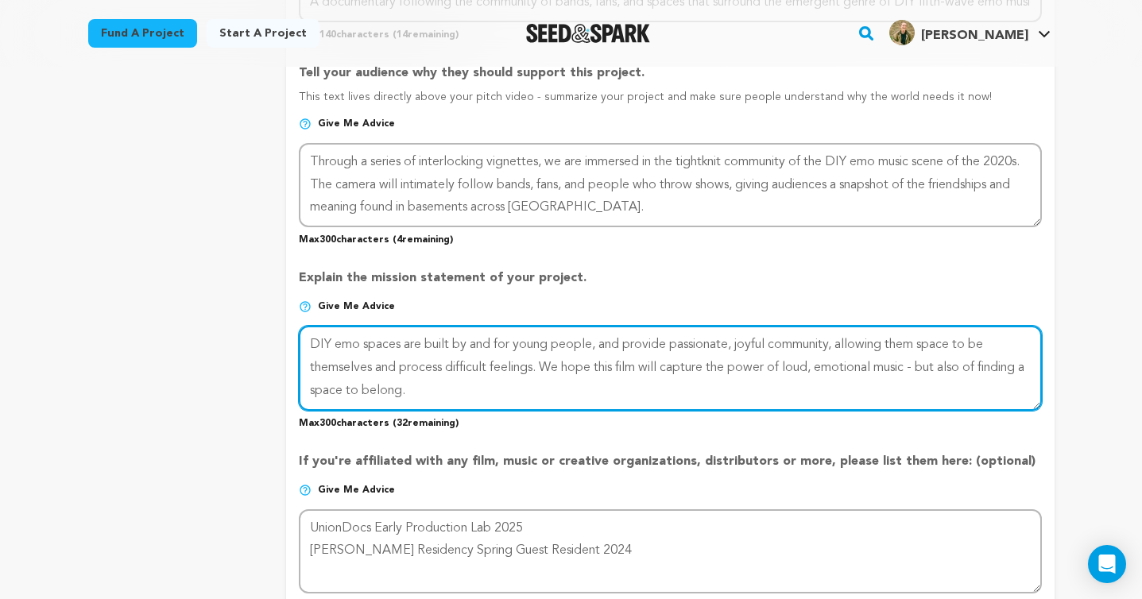
click at [313, 342] on textarea at bounding box center [670, 368] width 743 height 84
drag, startPoint x: 425, startPoint y: 344, endPoint x: 307, endPoint y: 339, distance: 118.6
click at [307, 339] on textarea at bounding box center [670, 368] width 743 height 84
click at [549, 344] on textarea at bounding box center [670, 368] width 743 height 84
click at [770, 347] on textarea at bounding box center [670, 368] width 743 height 84
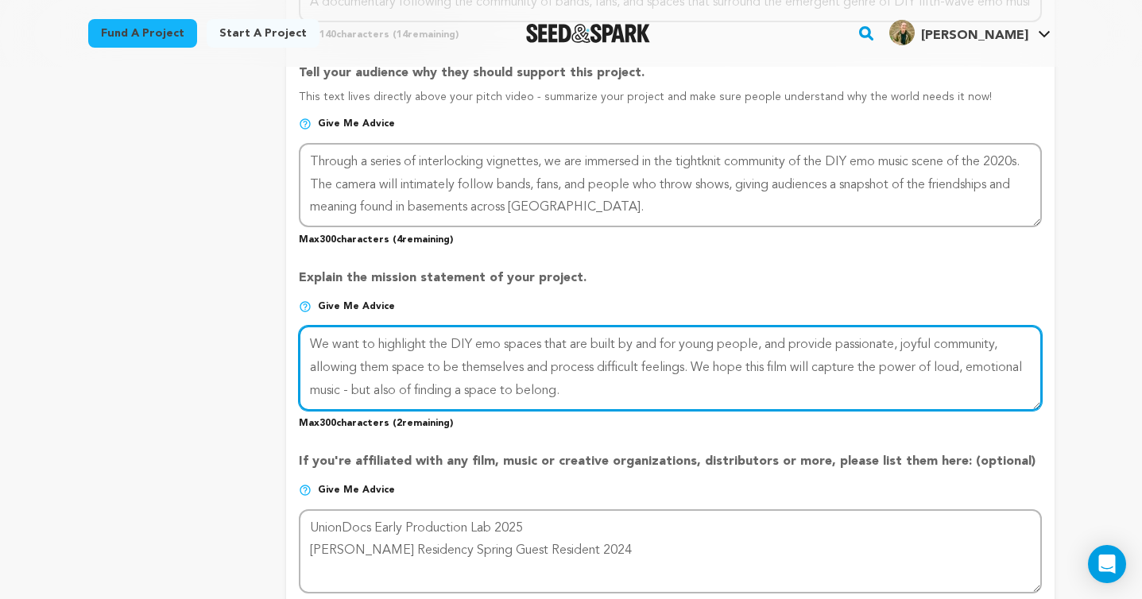
click at [793, 344] on textarea at bounding box center [670, 368] width 743 height 84
drag, startPoint x: 653, startPoint y: 394, endPoint x: 265, endPoint y: 309, distance: 397.0
click at [265, 309] on div "project story team social media video & images campaign incentives wishlist" at bounding box center [571, 171] width 967 height 1685
type textarea "We want to highlight the DIY emo spaces that are built by and for young people,…"
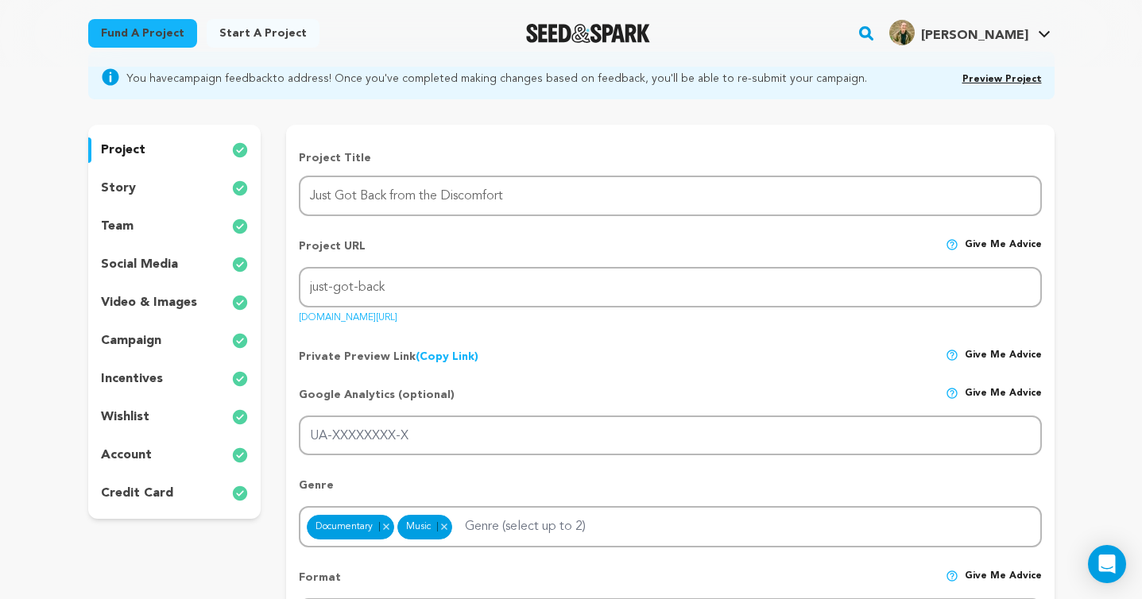
scroll to position [0, 0]
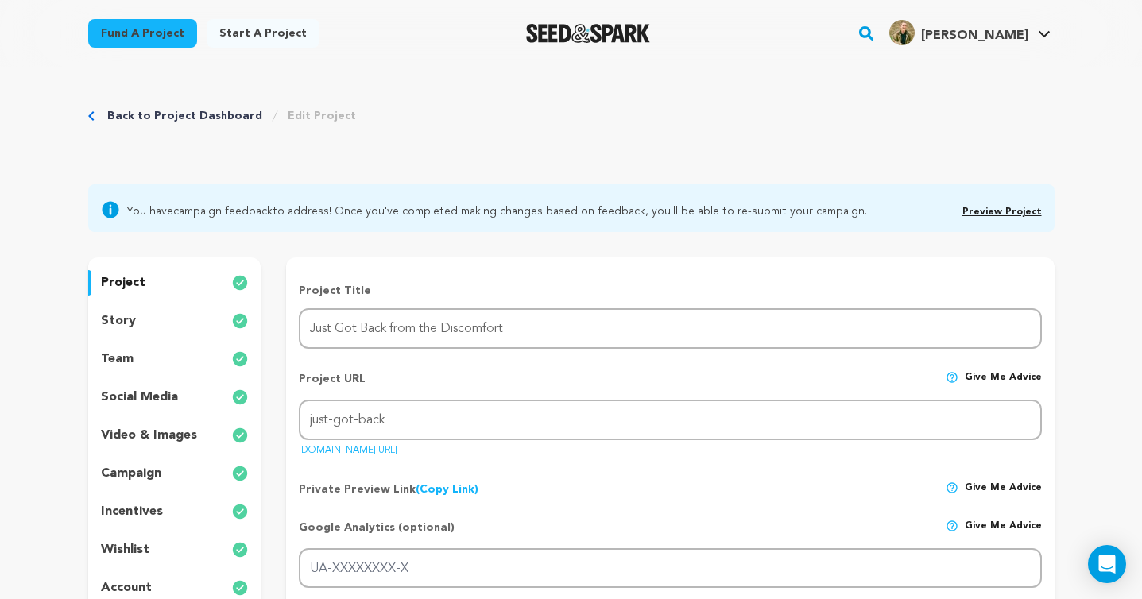
click at [174, 114] on link "Back to Project Dashboard" at bounding box center [184, 116] width 155 height 16
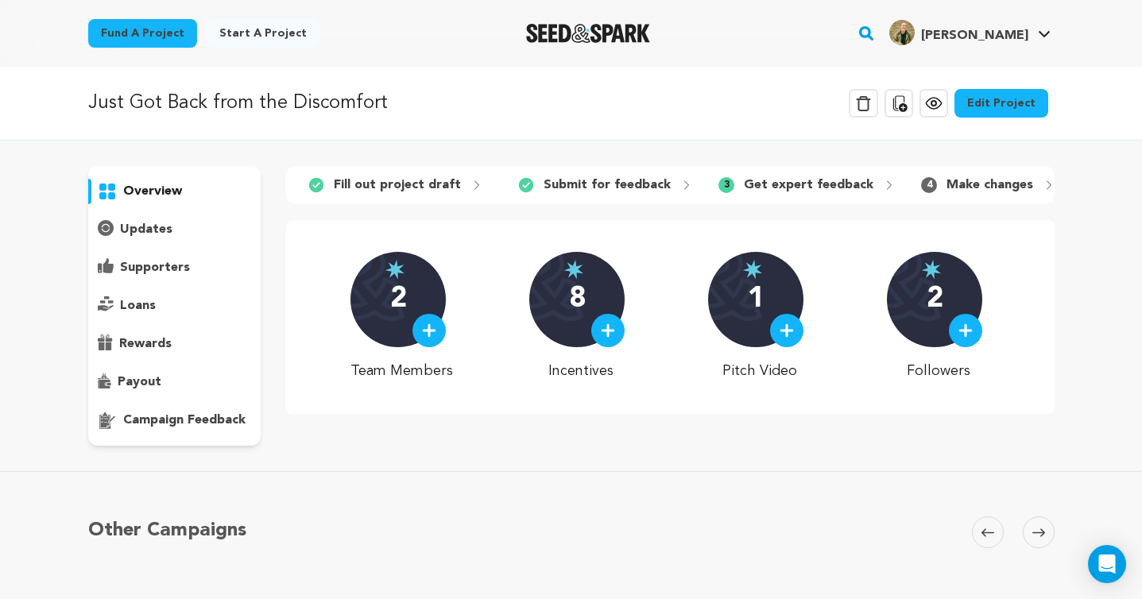
click at [157, 423] on p "campaign feedback" at bounding box center [184, 420] width 122 height 19
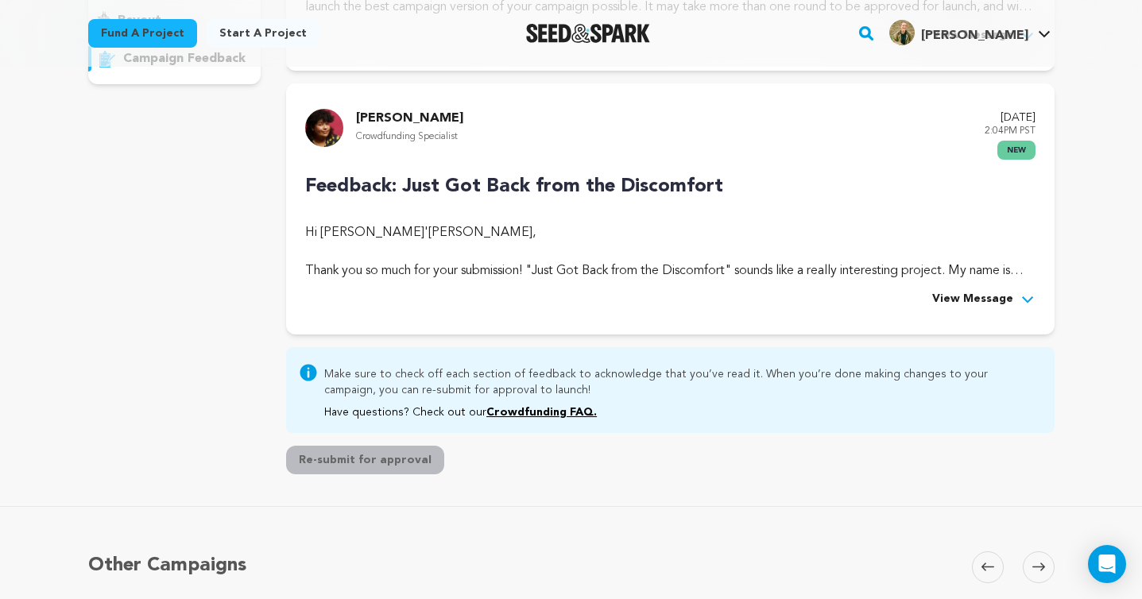
scroll to position [371, 0]
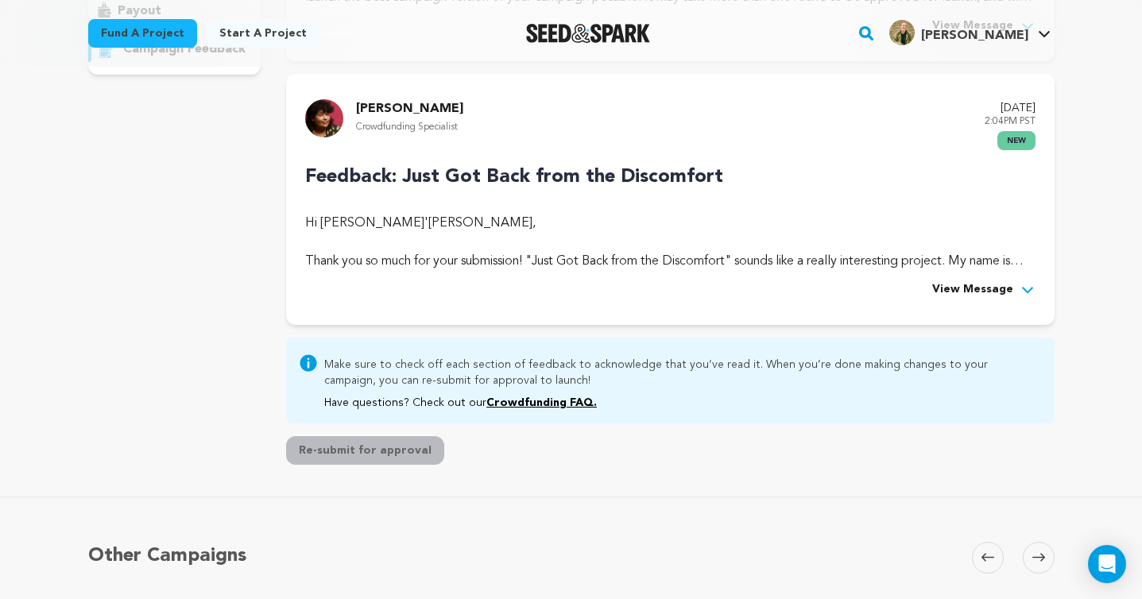
click at [977, 284] on span "View Message" at bounding box center [973, 290] width 81 height 19
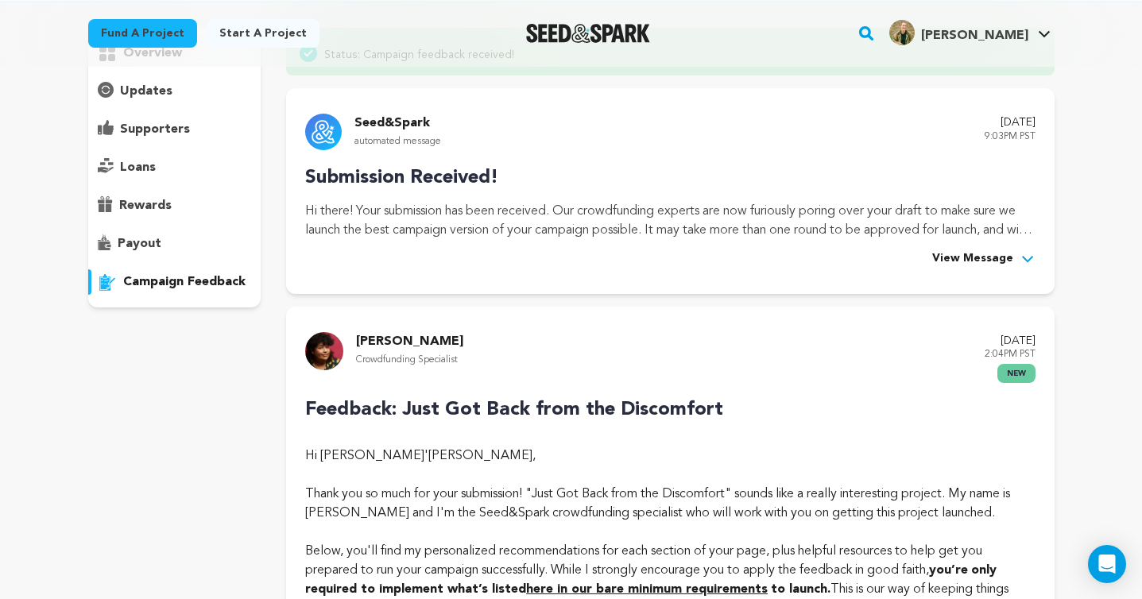
scroll to position [140, 0]
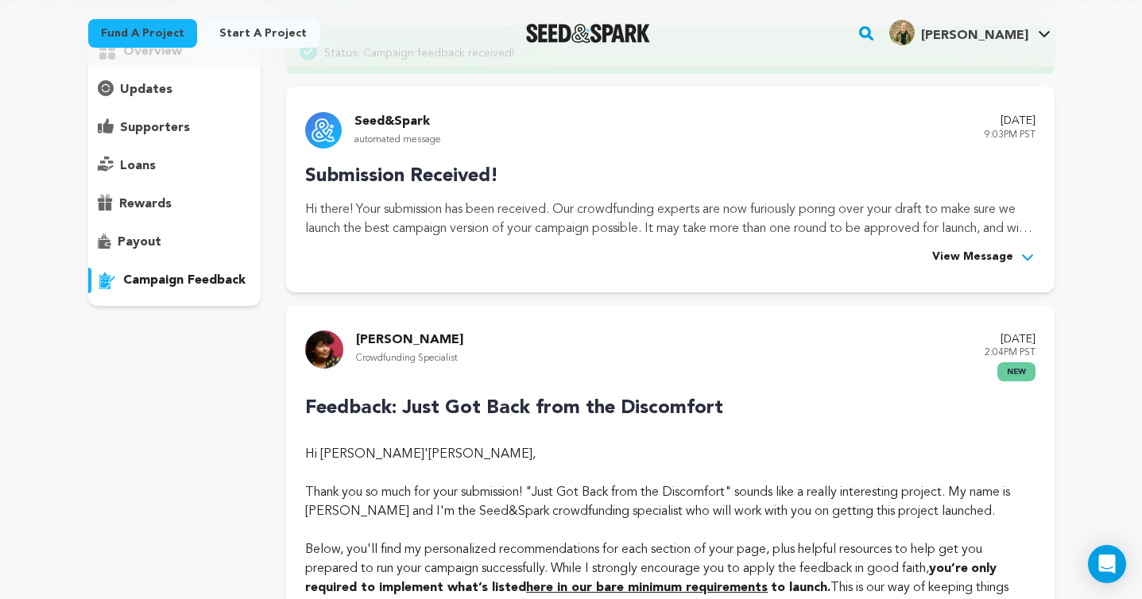
click at [328, 352] on img at bounding box center [324, 350] width 38 height 38
